Goal: Transaction & Acquisition: Purchase product/service

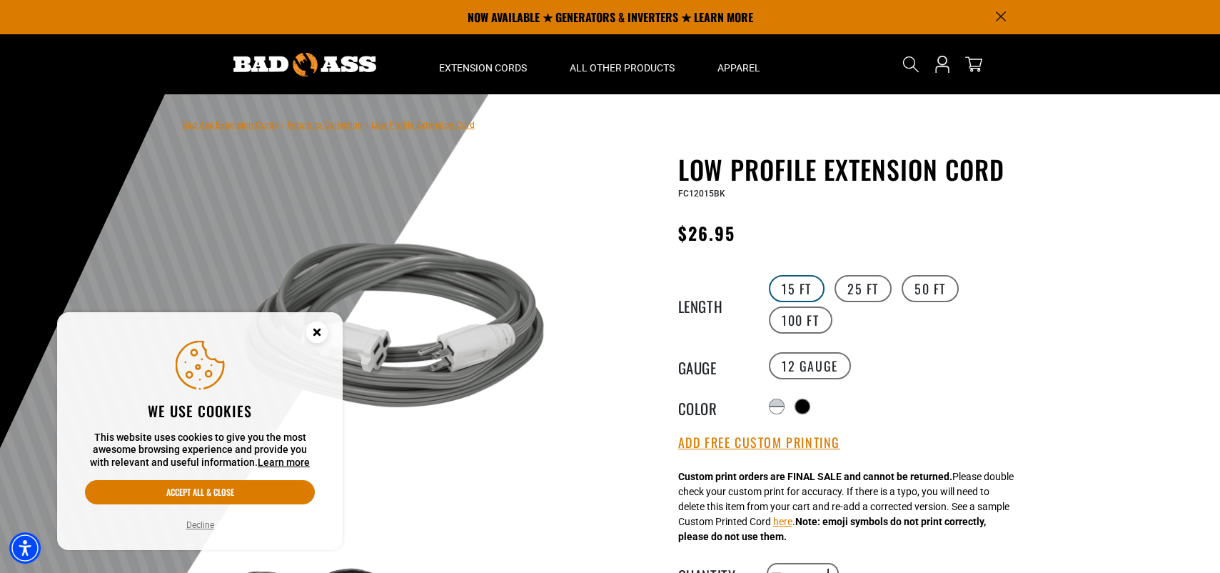
click at [787, 288] on label "15 FT" at bounding box center [797, 288] width 56 height 27
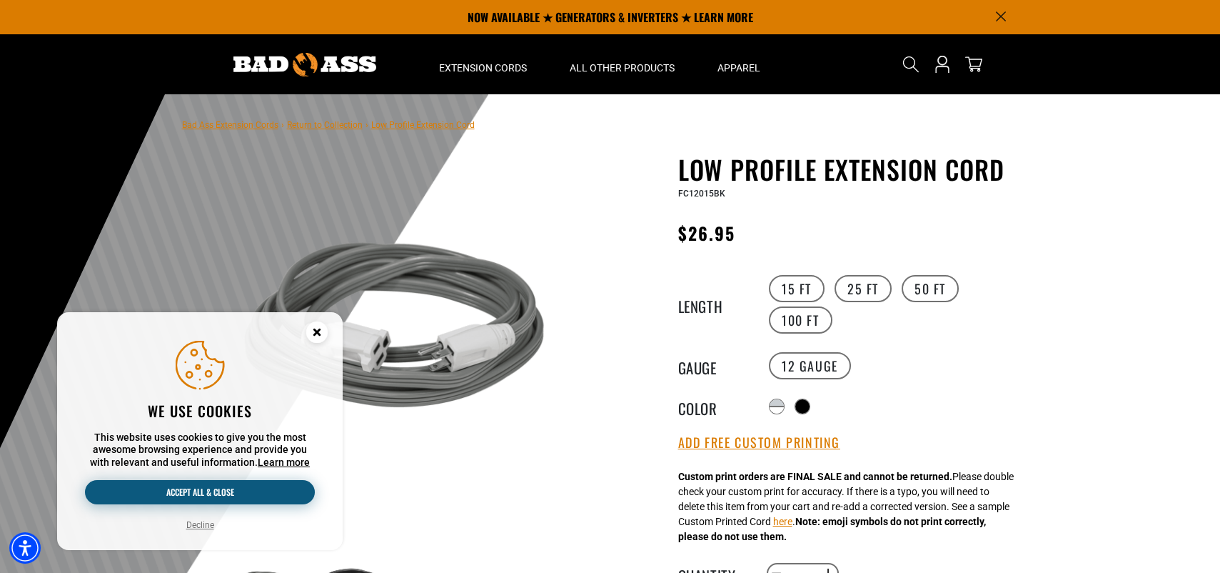
click at [229, 495] on button "Accept all & close" at bounding box center [200, 492] width 230 height 24
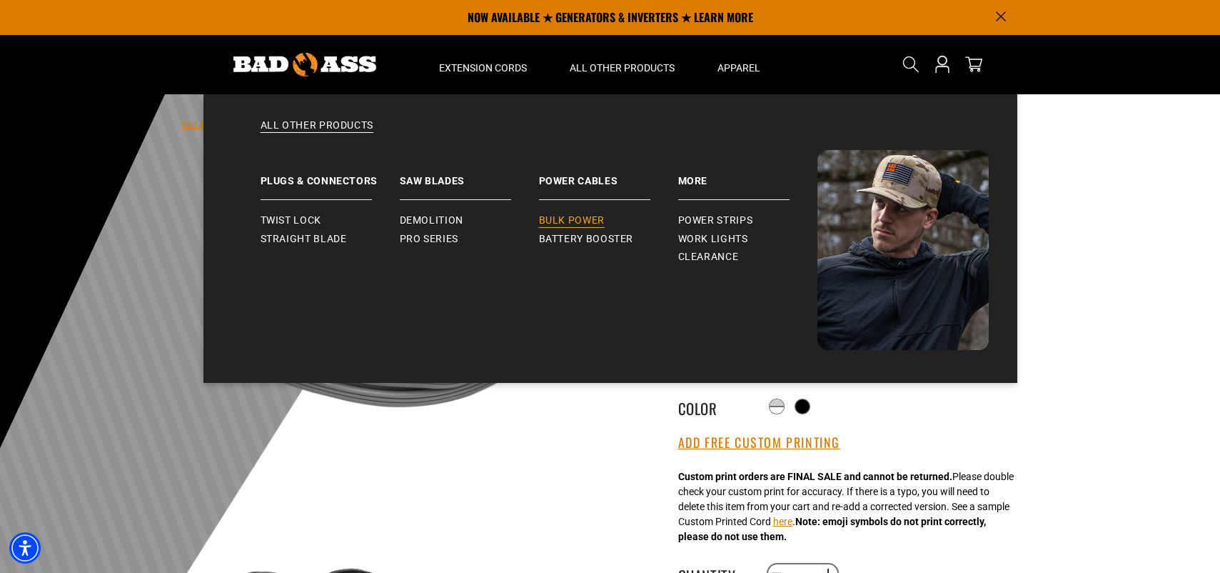
click at [582, 218] on span "Bulk Power" at bounding box center [572, 220] width 66 height 13
